Goal: Task Accomplishment & Management: Complete application form

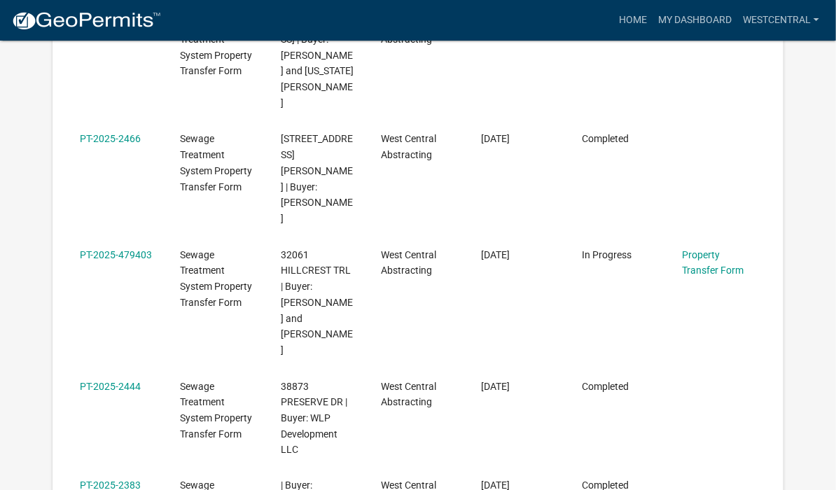
scroll to position [560, 0]
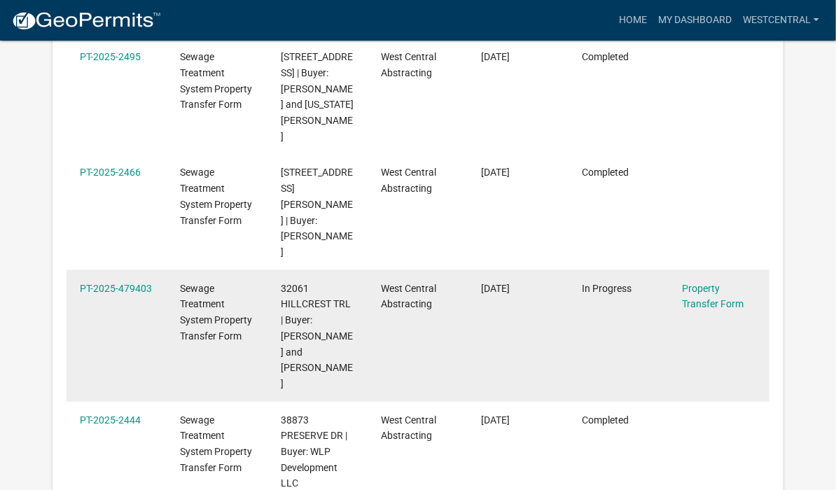
click at [589, 270] on datatable-body-cell "In Progress" at bounding box center [618, 336] width 100 height 132
click at [693, 281] on div "Property Transfer Form" at bounding box center [718, 297] width 73 height 32
click at [699, 283] on link "Property Transfer Form" at bounding box center [713, 296] width 62 height 27
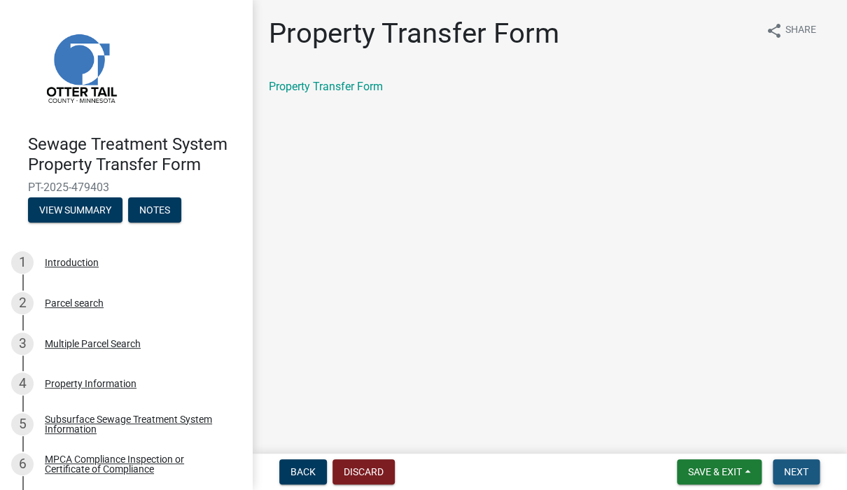
click at [801, 475] on span "Next" at bounding box center [796, 471] width 24 height 11
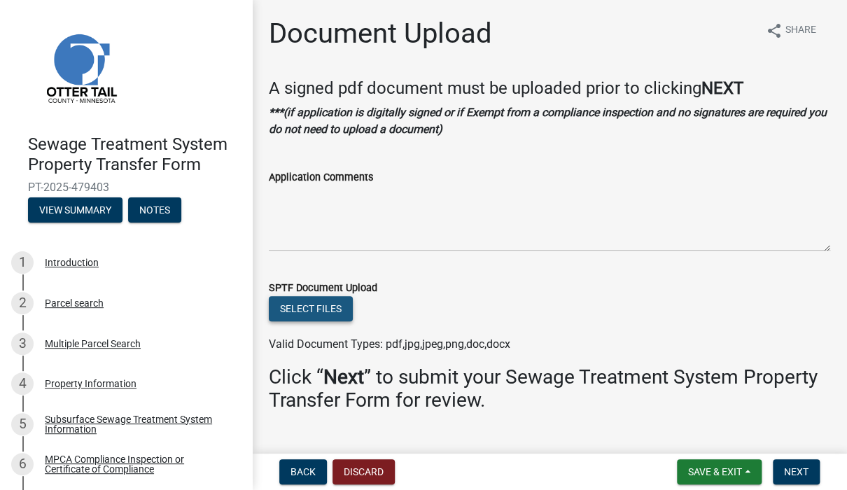
click at [297, 304] on button "Select files" at bounding box center [311, 308] width 84 height 25
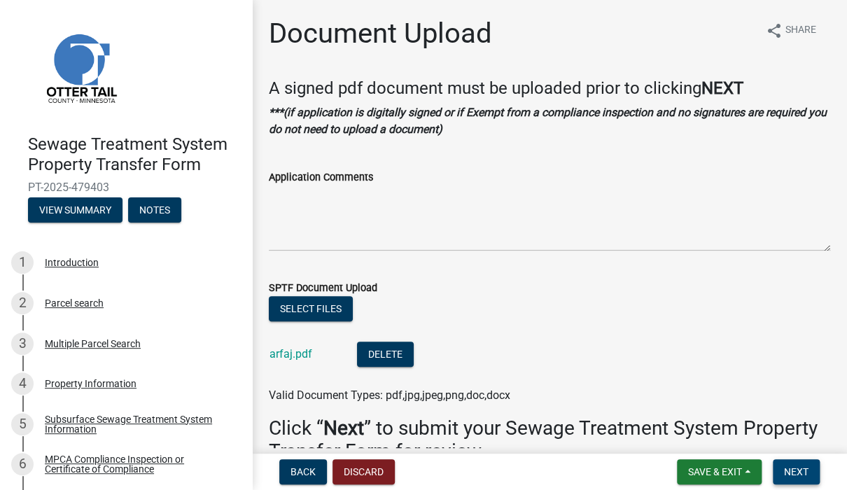
click at [794, 467] on span "Next" at bounding box center [796, 471] width 24 height 11
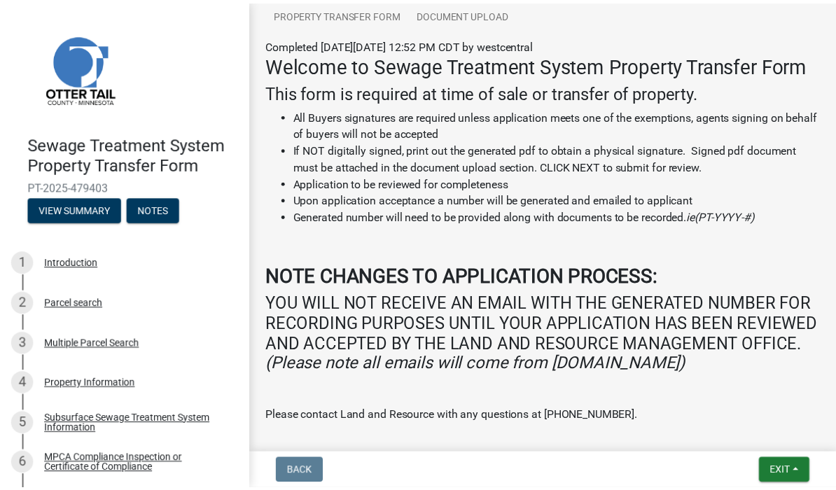
scroll to position [280, 0]
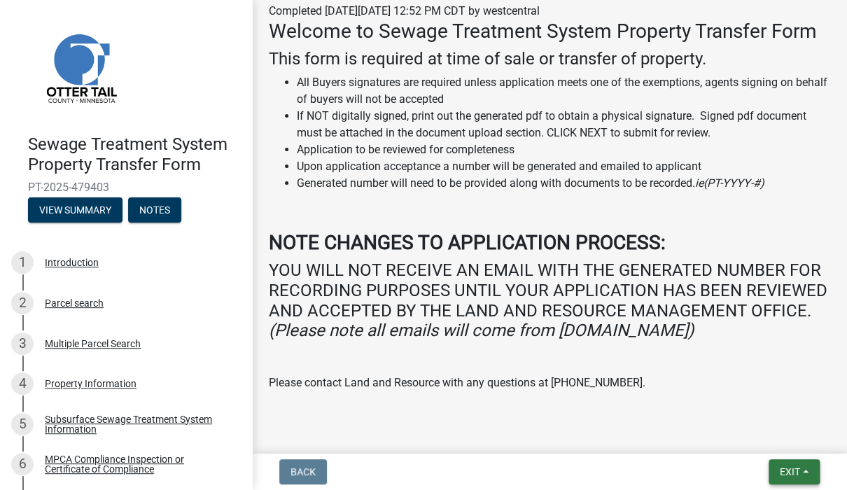
click at [788, 463] on button "Exit" at bounding box center [794, 471] width 51 height 25
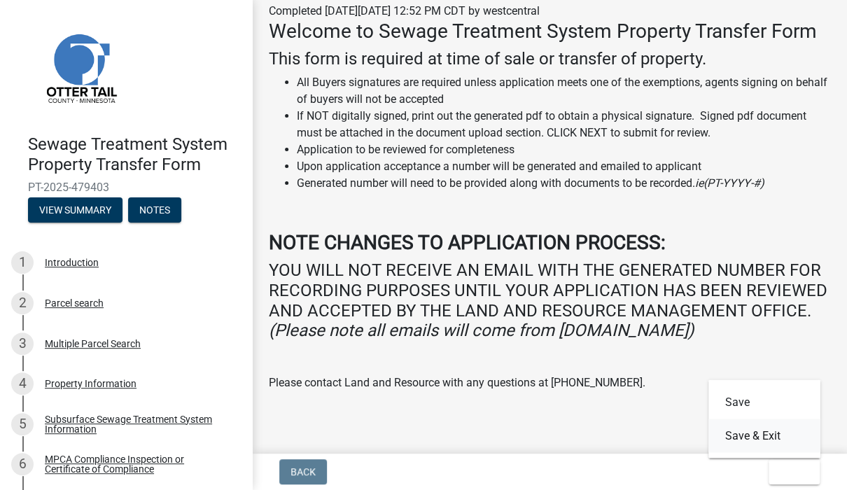
click at [778, 442] on button "Save & Exit" at bounding box center [764, 436] width 112 height 34
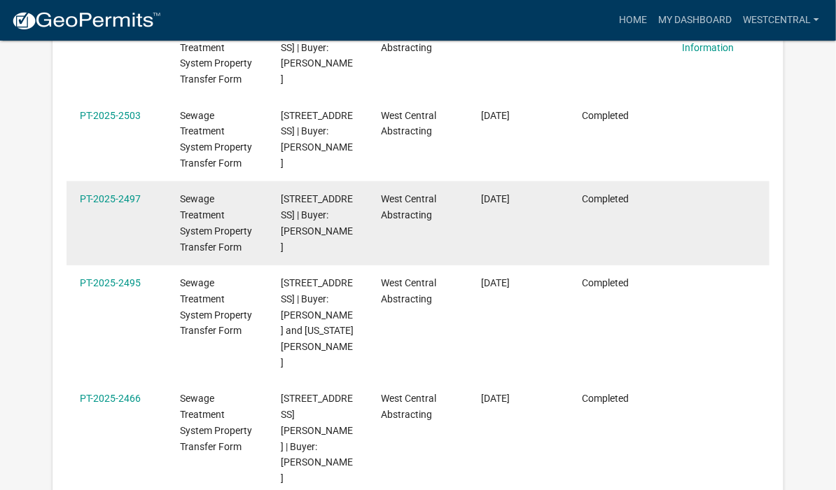
scroll to position [420, 0]
